Goal: Navigation & Orientation: Find specific page/section

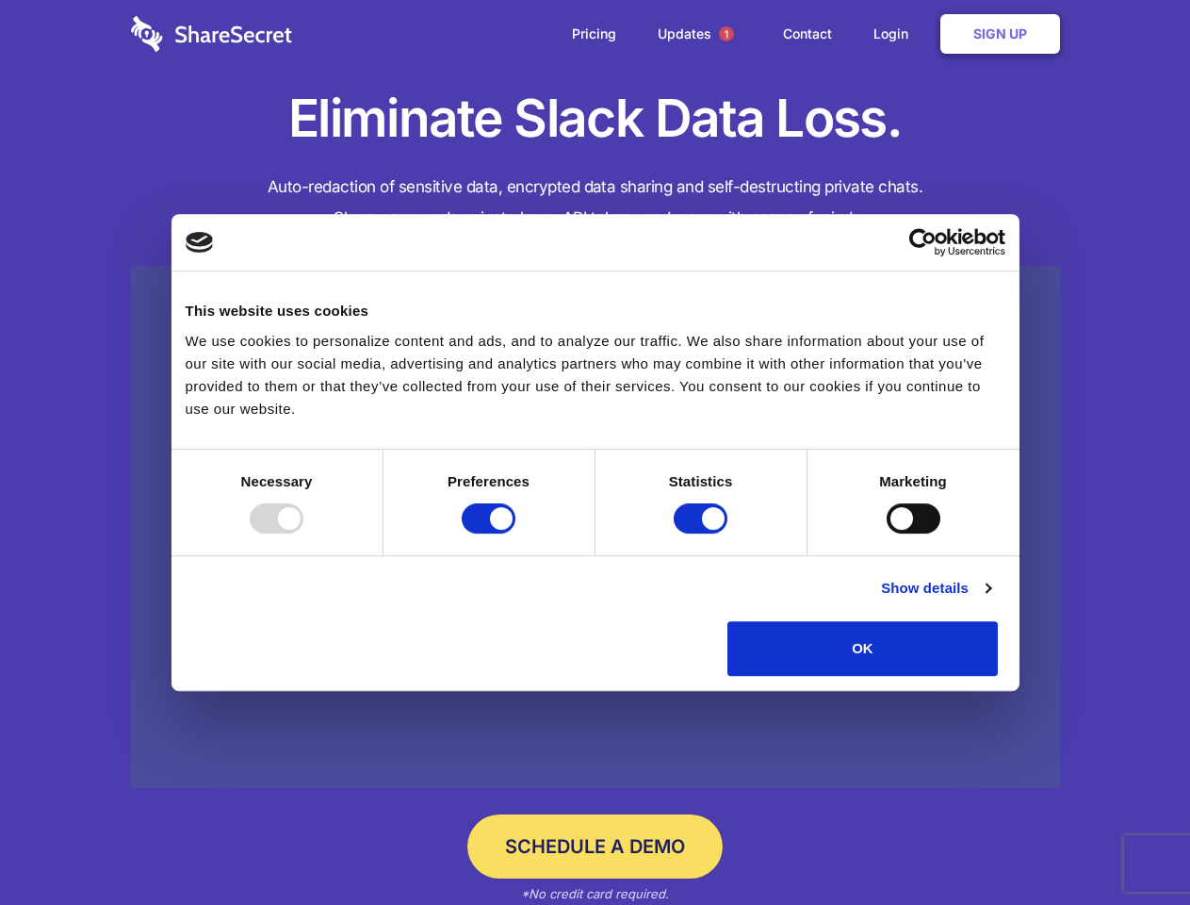
click at [303, 533] on div at bounding box center [277, 518] width 54 height 30
click at [515, 533] on input "Preferences" at bounding box center [489, 518] width 54 height 30
checkbox input "false"
click at [703, 533] on input "Statistics" at bounding box center [701, 518] width 54 height 30
checkbox input "false"
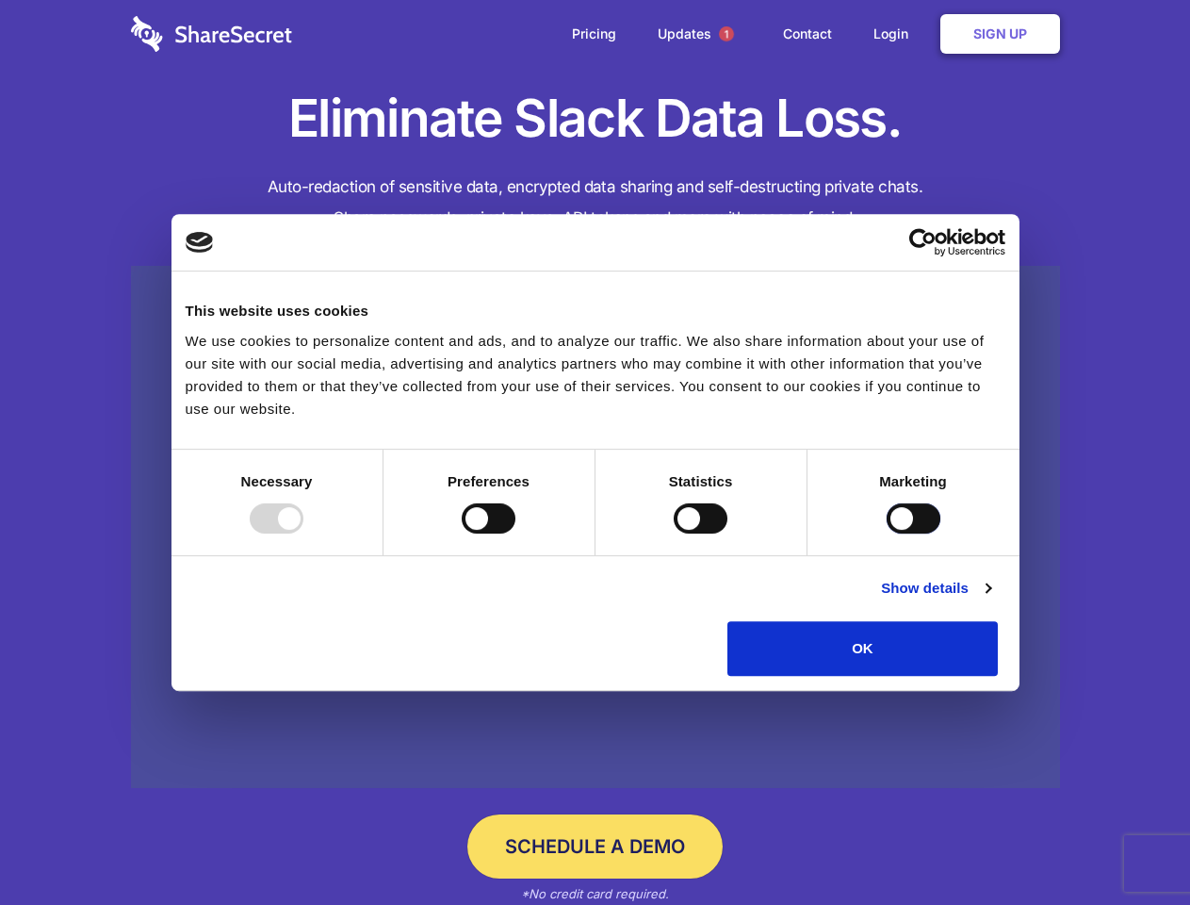
click at [887, 533] on input "Marketing" at bounding box center [914, 518] width 54 height 30
checkbox input "true"
click at [990, 599] on link "Show details" at bounding box center [935, 588] width 109 height 23
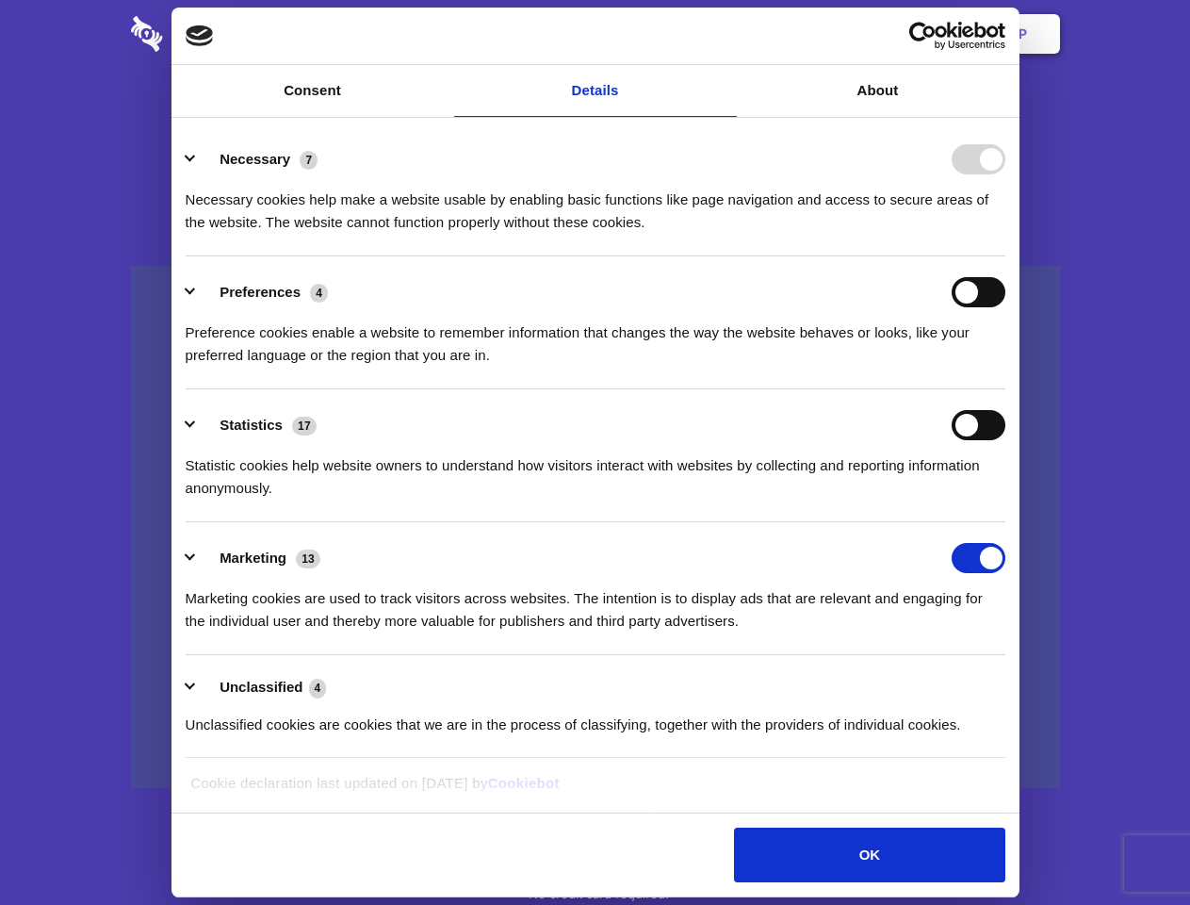
click at [1006, 256] on li "Necessary 7 Necessary cookies help make a website usable by enabling basic func…" at bounding box center [596, 189] width 820 height 133
click at [726, 34] on span "1" at bounding box center [726, 33] width 15 height 15
